Goal: Check status

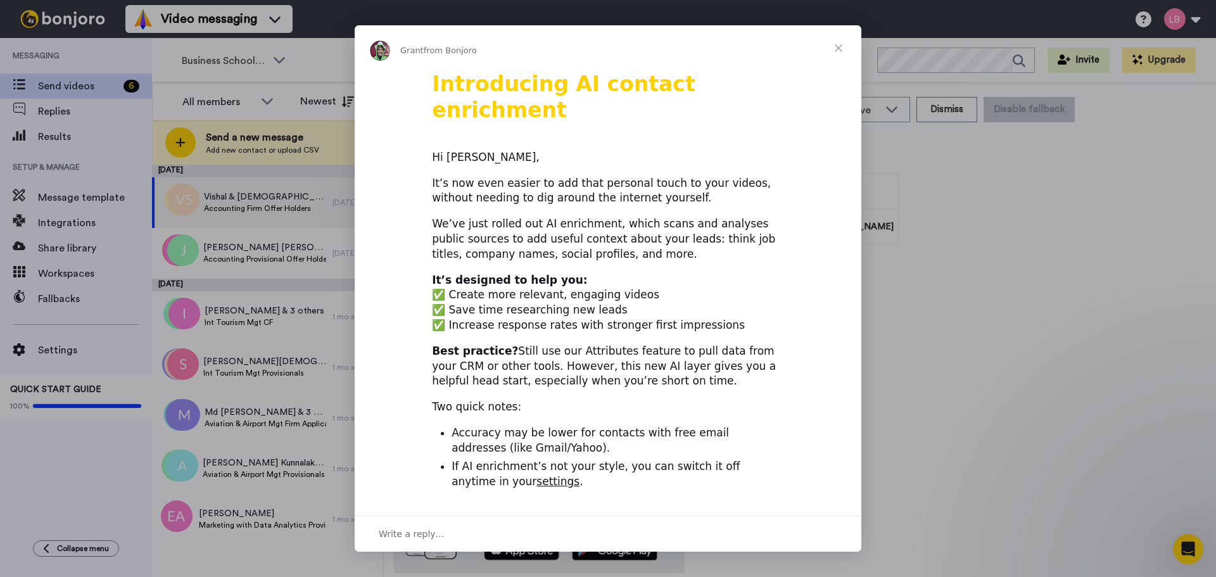
click at [835, 42] on span "Close" at bounding box center [839, 48] width 46 height 46
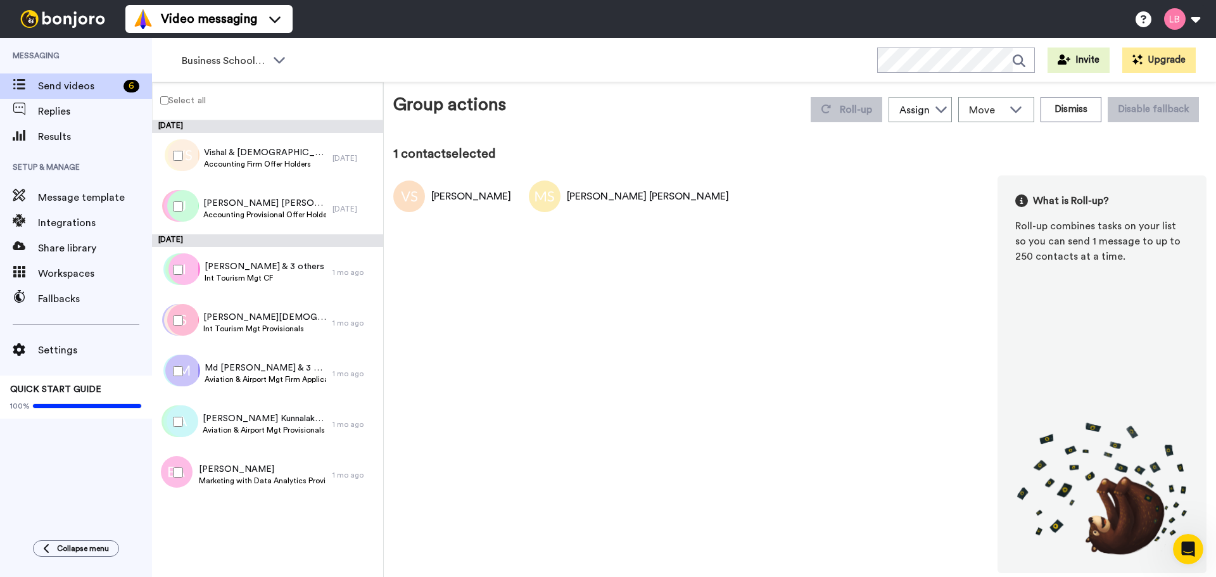
click at [180, 214] on div at bounding box center [176, 206] width 46 height 44
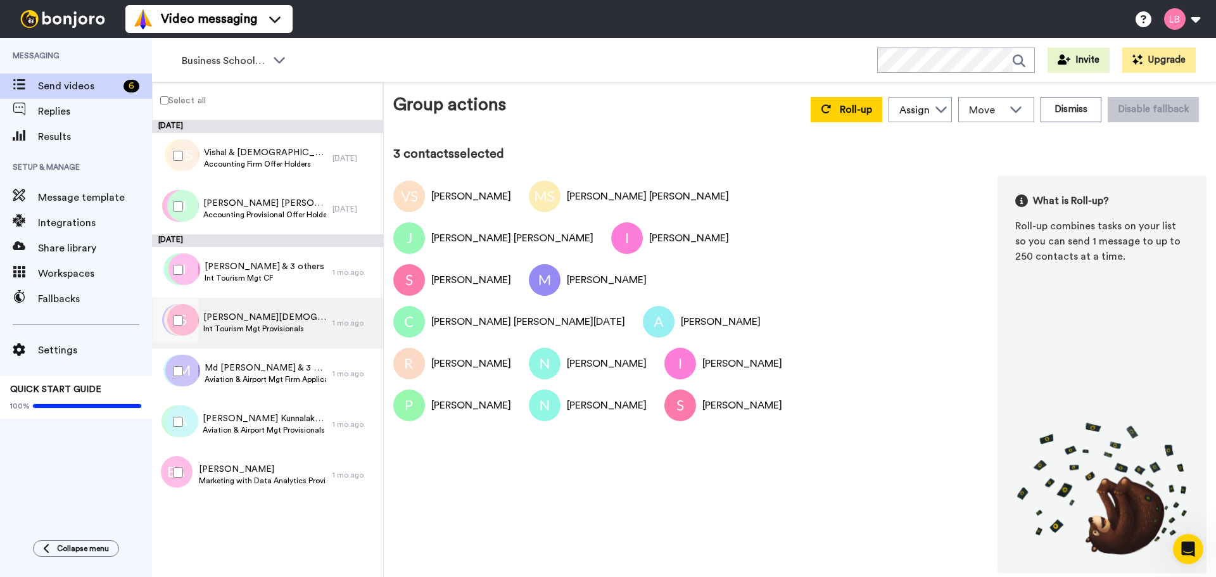
drag, startPoint x: 188, startPoint y: 325, endPoint x: 186, endPoint y: 346, distance: 21.6
click at [188, 325] on div at bounding box center [176, 320] width 46 height 44
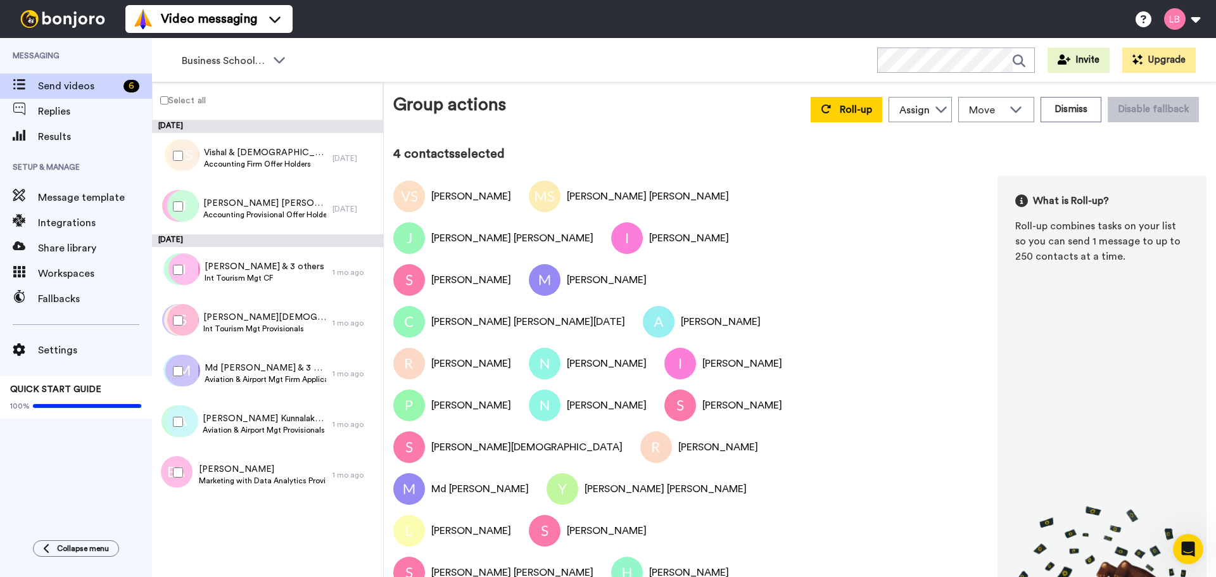
click at [183, 365] on div at bounding box center [176, 371] width 46 height 44
click at [179, 477] on div at bounding box center [176, 472] width 46 height 44
click at [1083, 105] on button "Dismiss" at bounding box center [1070, 109] width 61 height 25
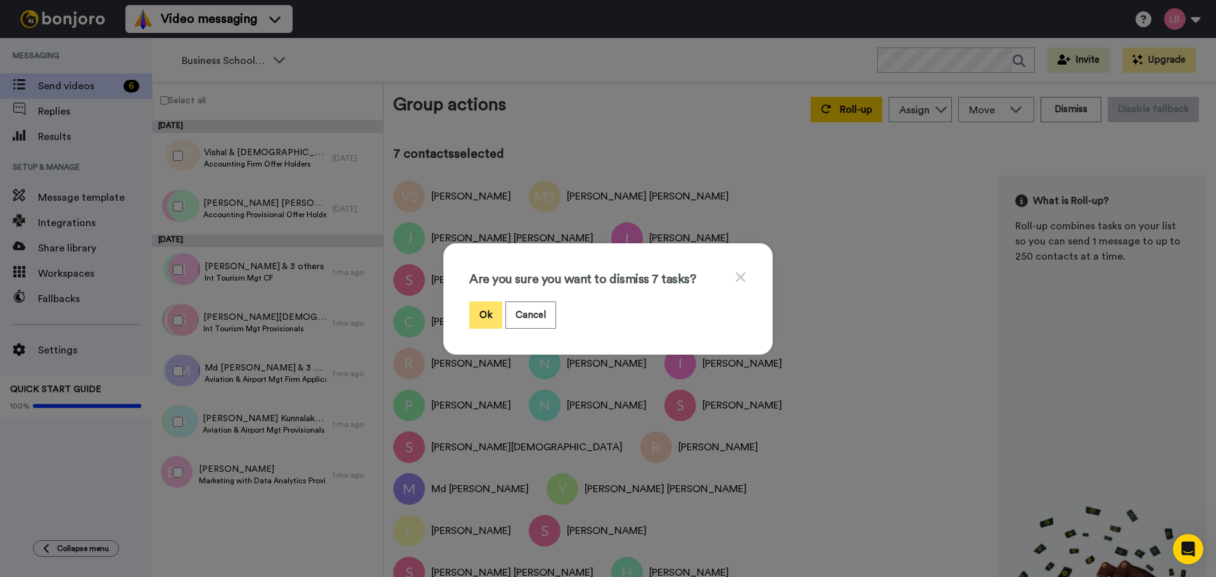
click at [479, 309] on button "Ok" at bounding box center [485, 314] width 33 height 27
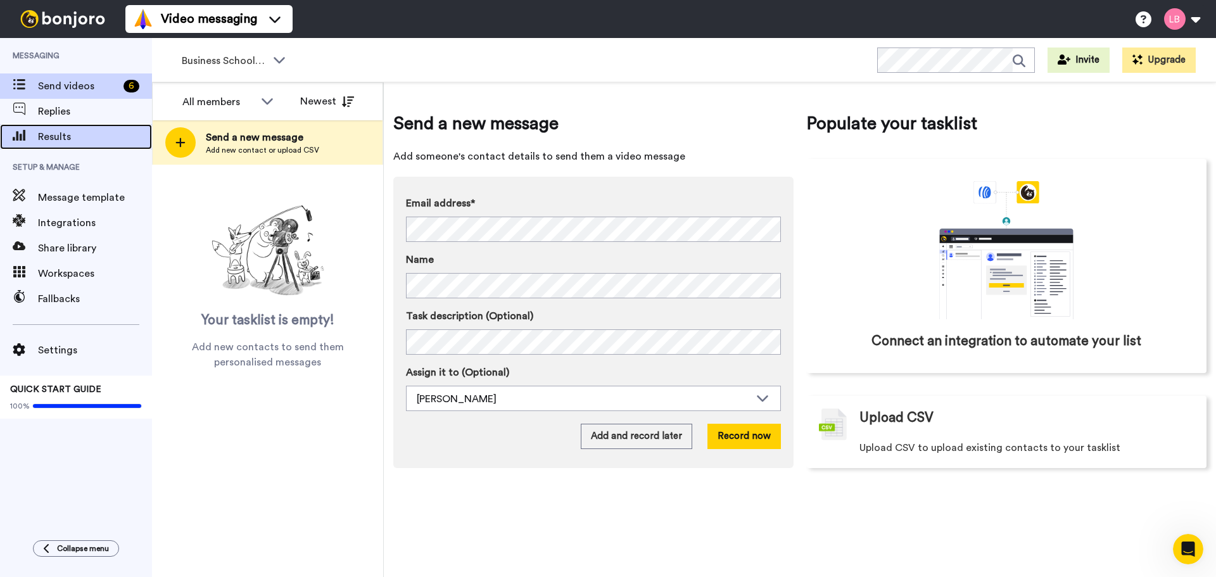
click at [49, 139] on span "Results" at bounding box center [95, 136] width 114 height 15
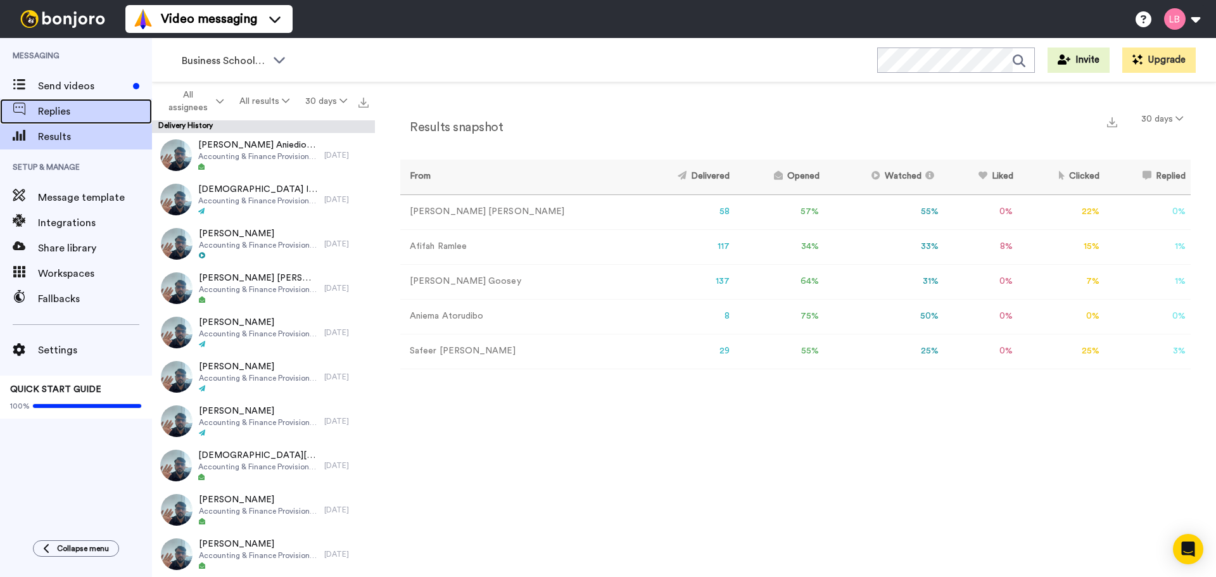
click at [57, 113] on span "Replies" at bounding box center [95, 111] width 114 height 15
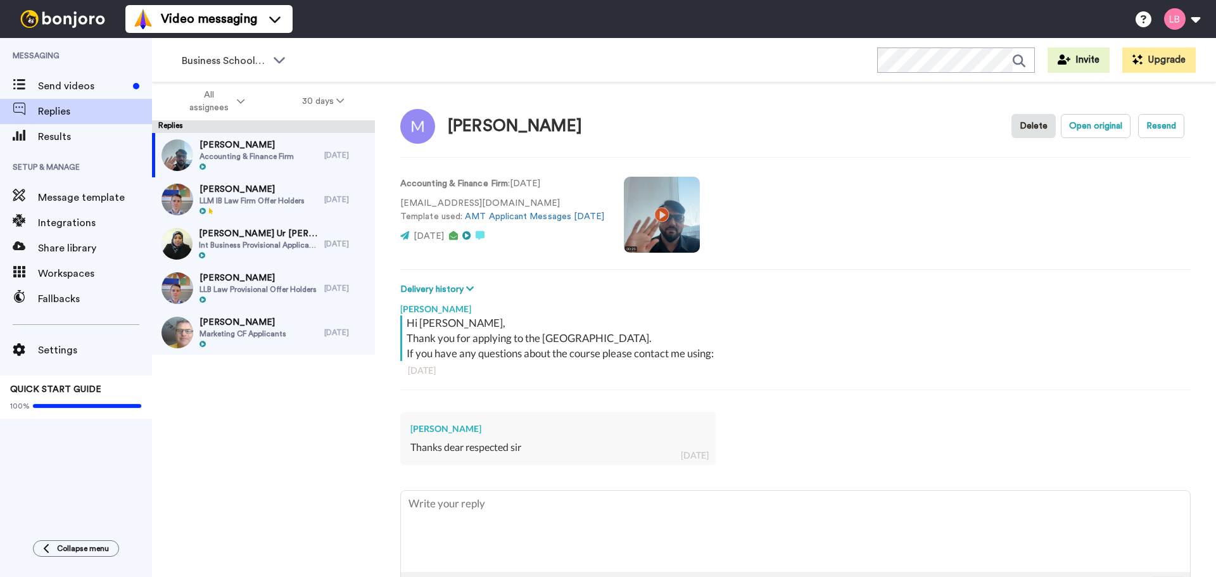
type textarea "x"
